Goal: Use online tool/utility: Utilize a website feature to perform a specific function

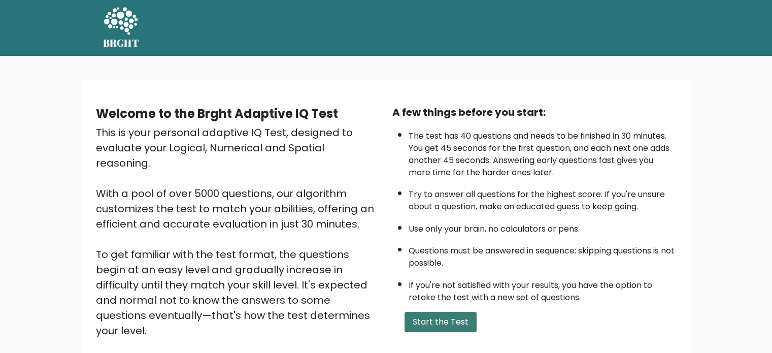
click at [450, 324] on button "Start the Test" at bounding box center [441, 322] width 72 height 20
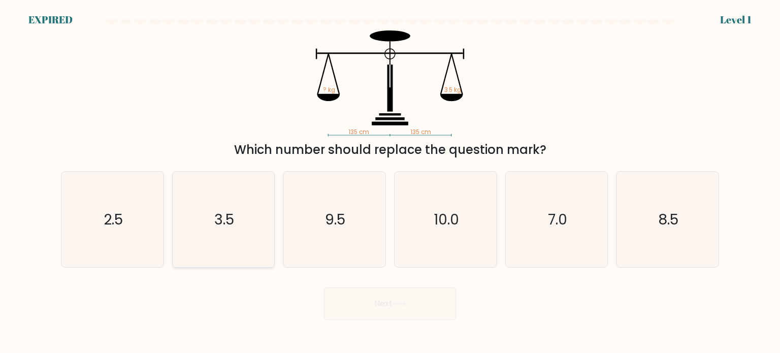
click at [251, 212] on icon "3.5" at bounding box center [223, 219] width 95 height 95
click at [390, 182] on input "b. 3.5" at bounding box center [390, 179] width 1 height 5
radio input "true"
click at [390, 321] on body "EXPIRED Level 1" at bounding box center [390, 176] width 780 height 353
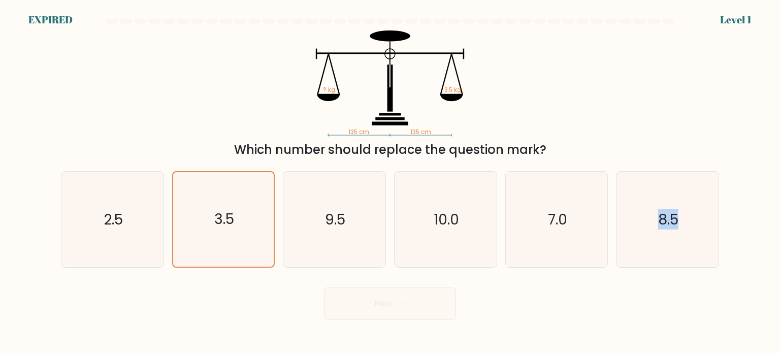
click at [390, 321] on body "EXPIRED Level 1" at bounding box center [390, 176] width 780 height 353
click at [378, 292] on div "Next" at bounding box center [390, 300] width 670 height 40
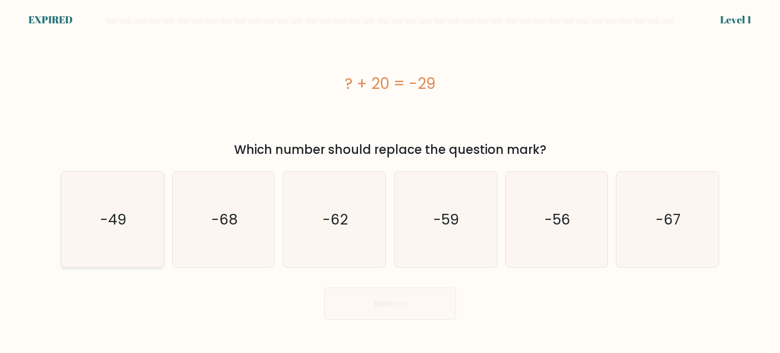
click at [146, 211] on icon "-49" at bounding box center [111, 219] width 95 height 95
click at [390, 182] on input "a. -49" at bounding box center [390, 179] width 1 height 5
radio input "true"
